Goal: Transaction & Acquisition: Purchase product/service

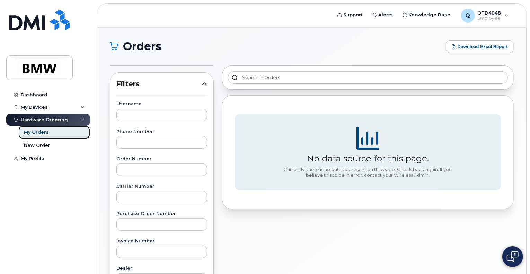
click at [32, 133] on div "My Orders" at bounding box center [36, 132] width 25 height 6
click at [35, 119] on div "Hardware Ordering" at bounding box center [44, 120] width 47 height 6
click at [36, 124] on div "Hardware Ordering" at bounding box center [48, 120] width 84 height 12
click at [32, 140] on link "New Order" at bounding box center [54, 145] width 72 height 13
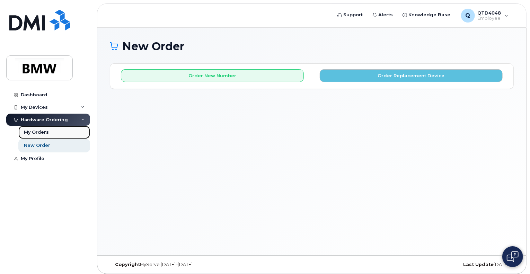
click at [40, 132] on div "My Orders" at bounding box center [36, 132] width 25 height 6
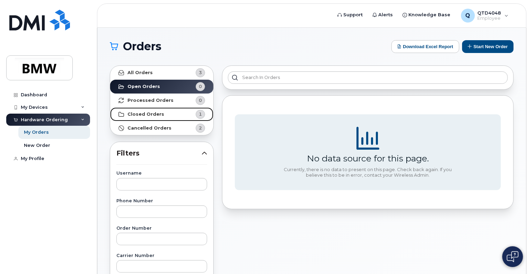
click at [137, 114] on strong "Closed Orders" at bounding box center [145, 114] width 37 height 6
